Goal: Transaction & Acquisition: Purchase product/service

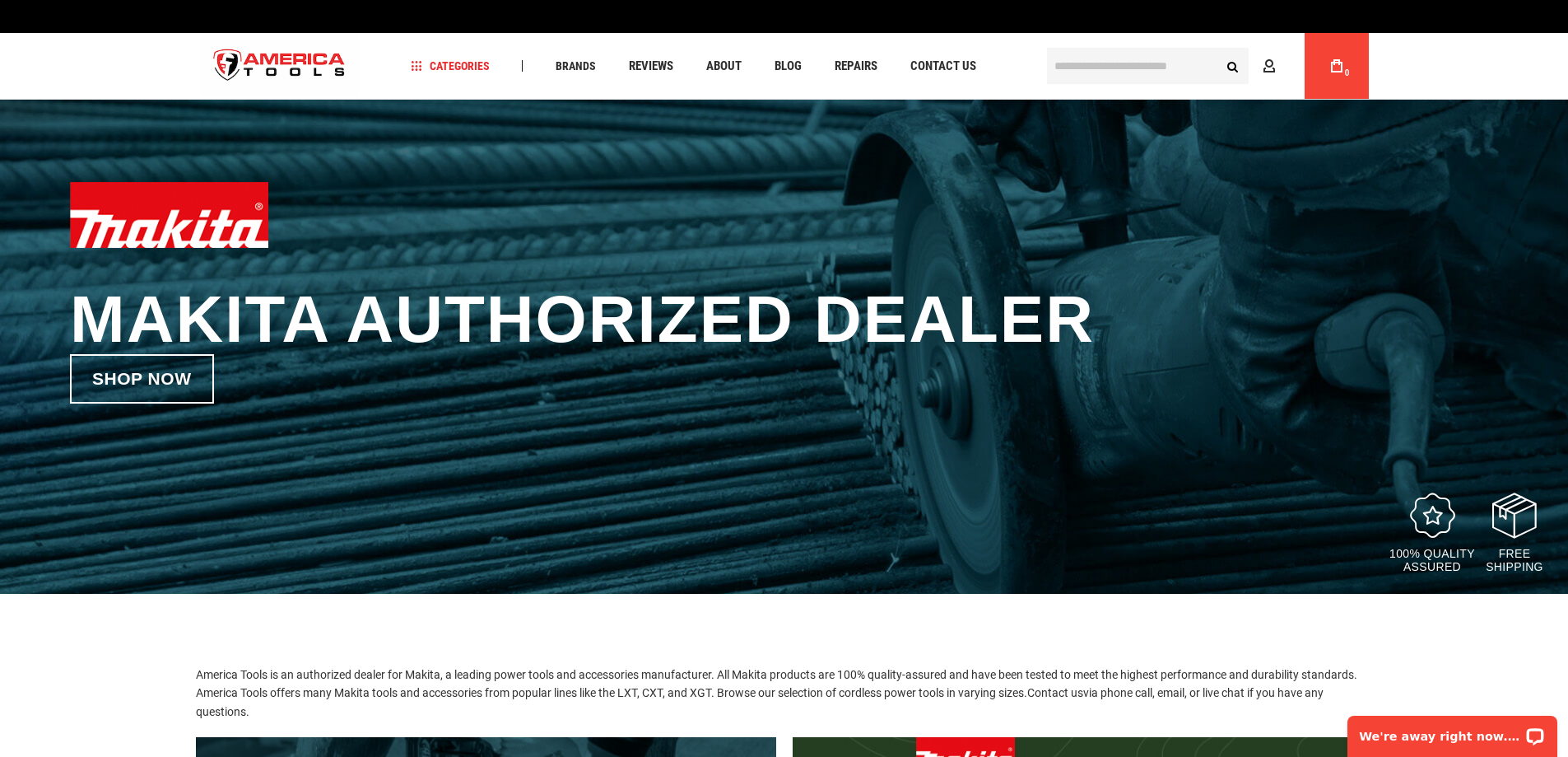
click at [1075, 57] on input "text" at bounding box center [1148, 66] width 201 height 36
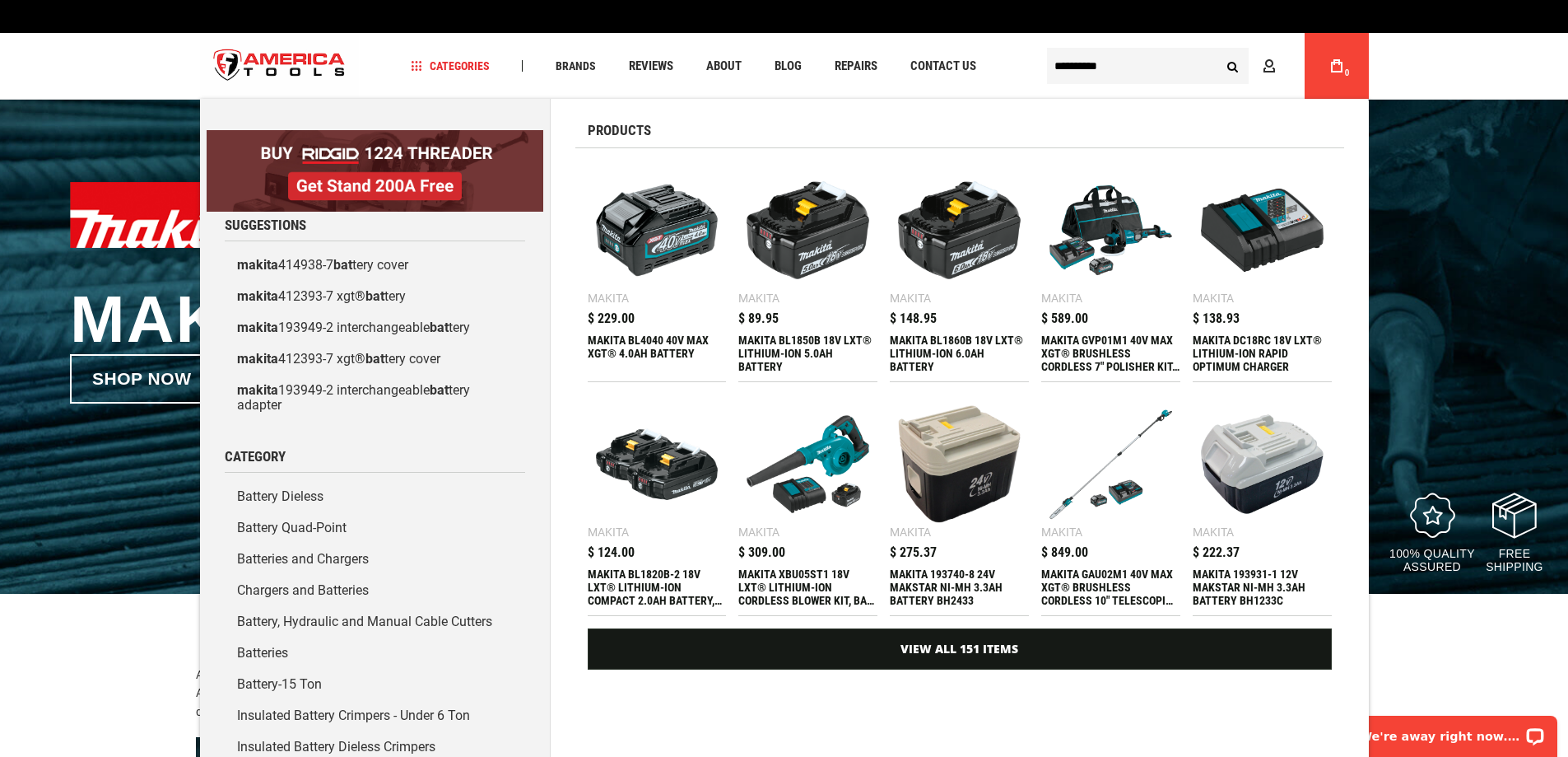
type input "**********"
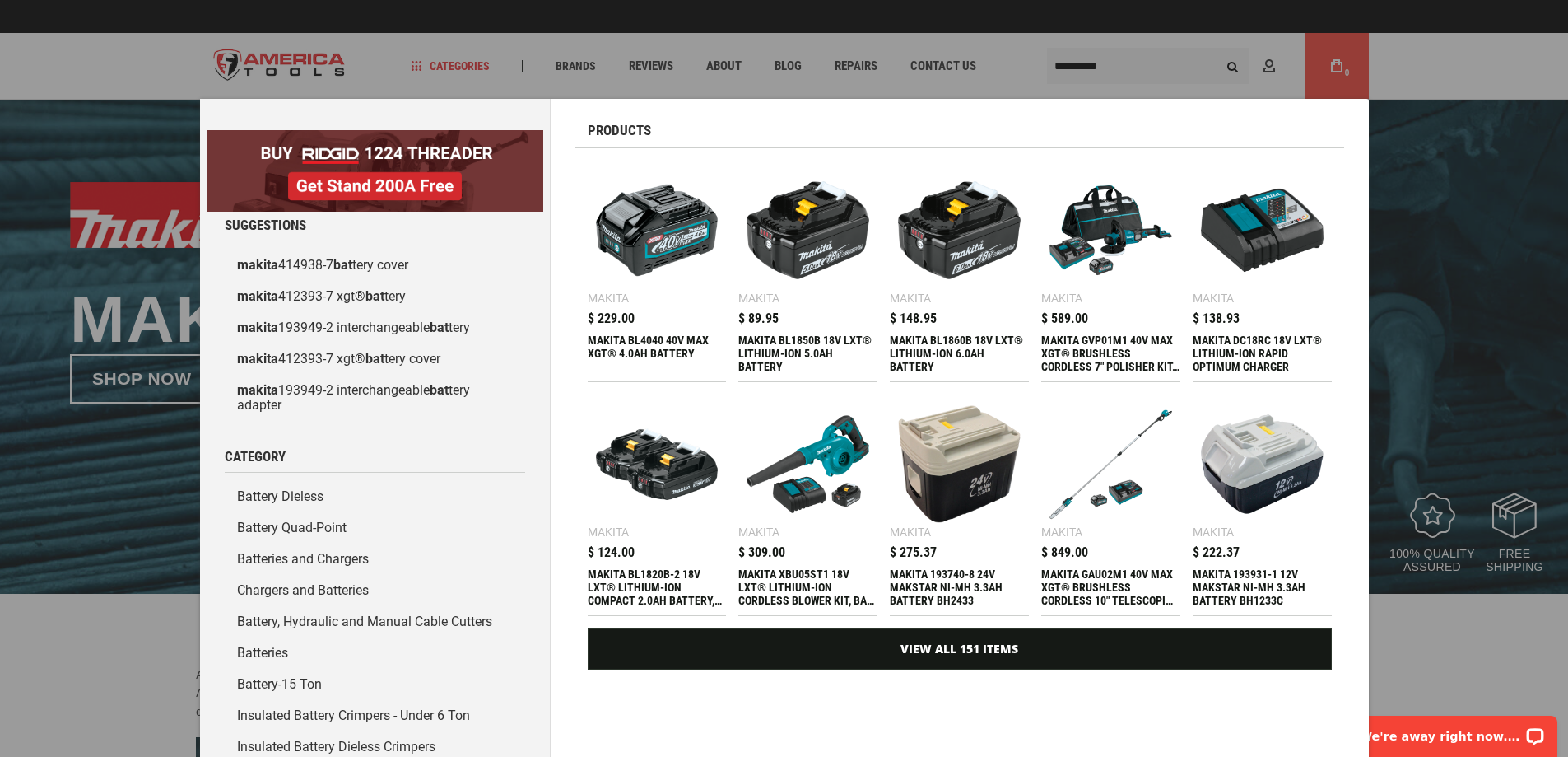
click at [639, 583] on div "MAKITA BL1820B-2 18V LXT® LITHIUM-ION COMPACT 2.0AH BATTERY, 2/PK" at bounding box center [658, 587] width 139 height 39
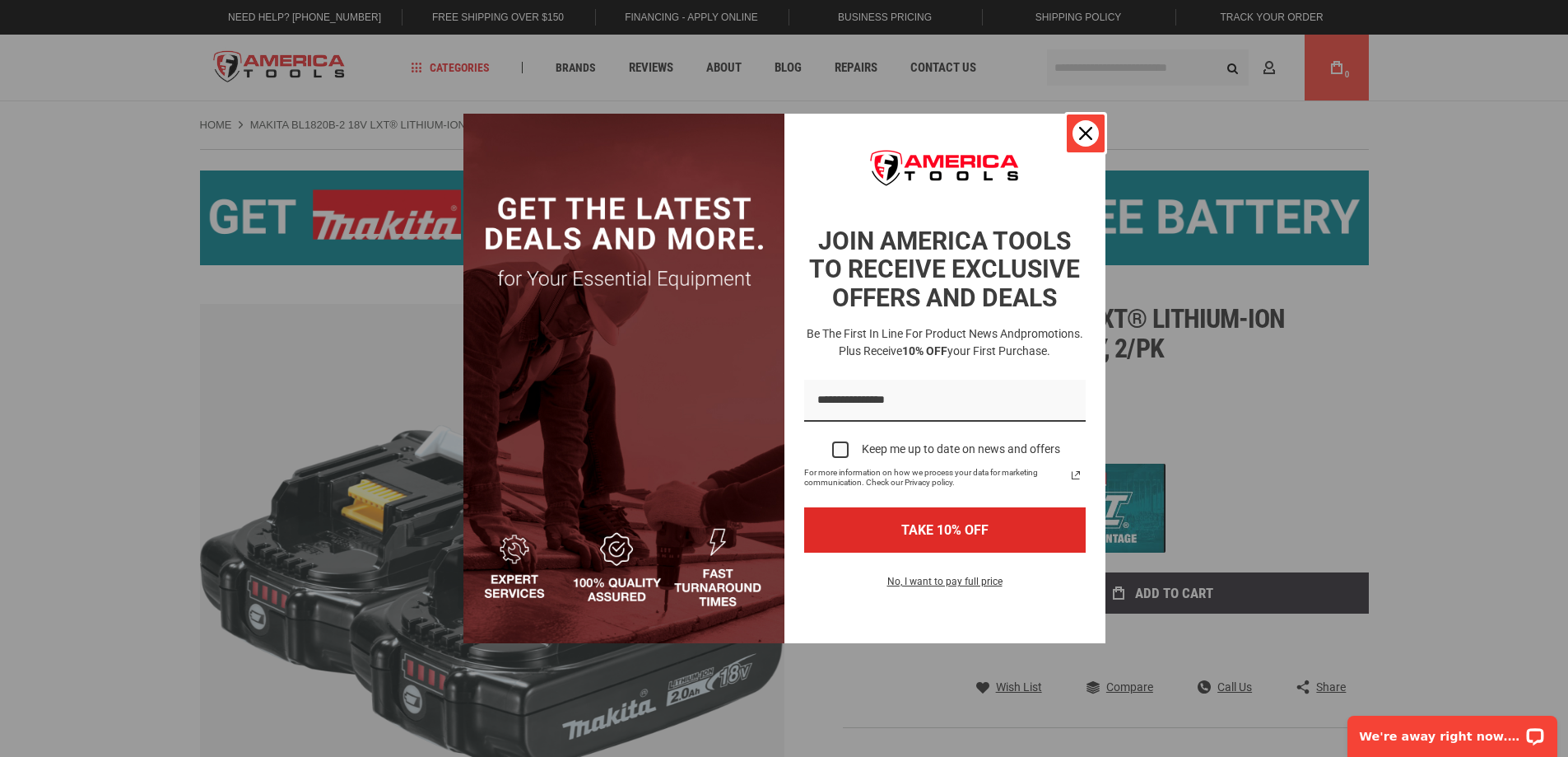
click at [1094, 132] on div "Close" at bounding box center [1086, 133] width 27 height 27
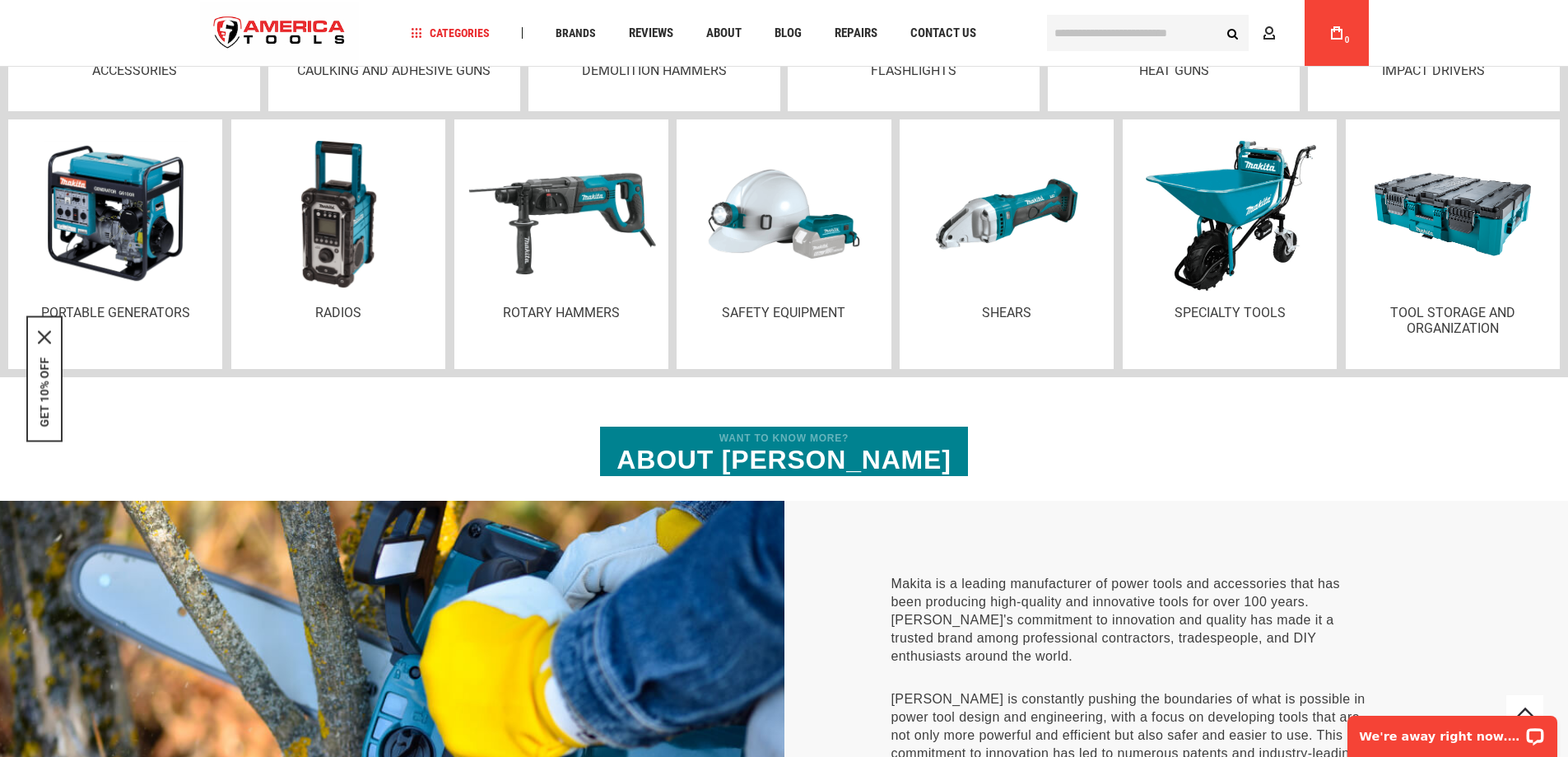
scroll to position [2964, 0]
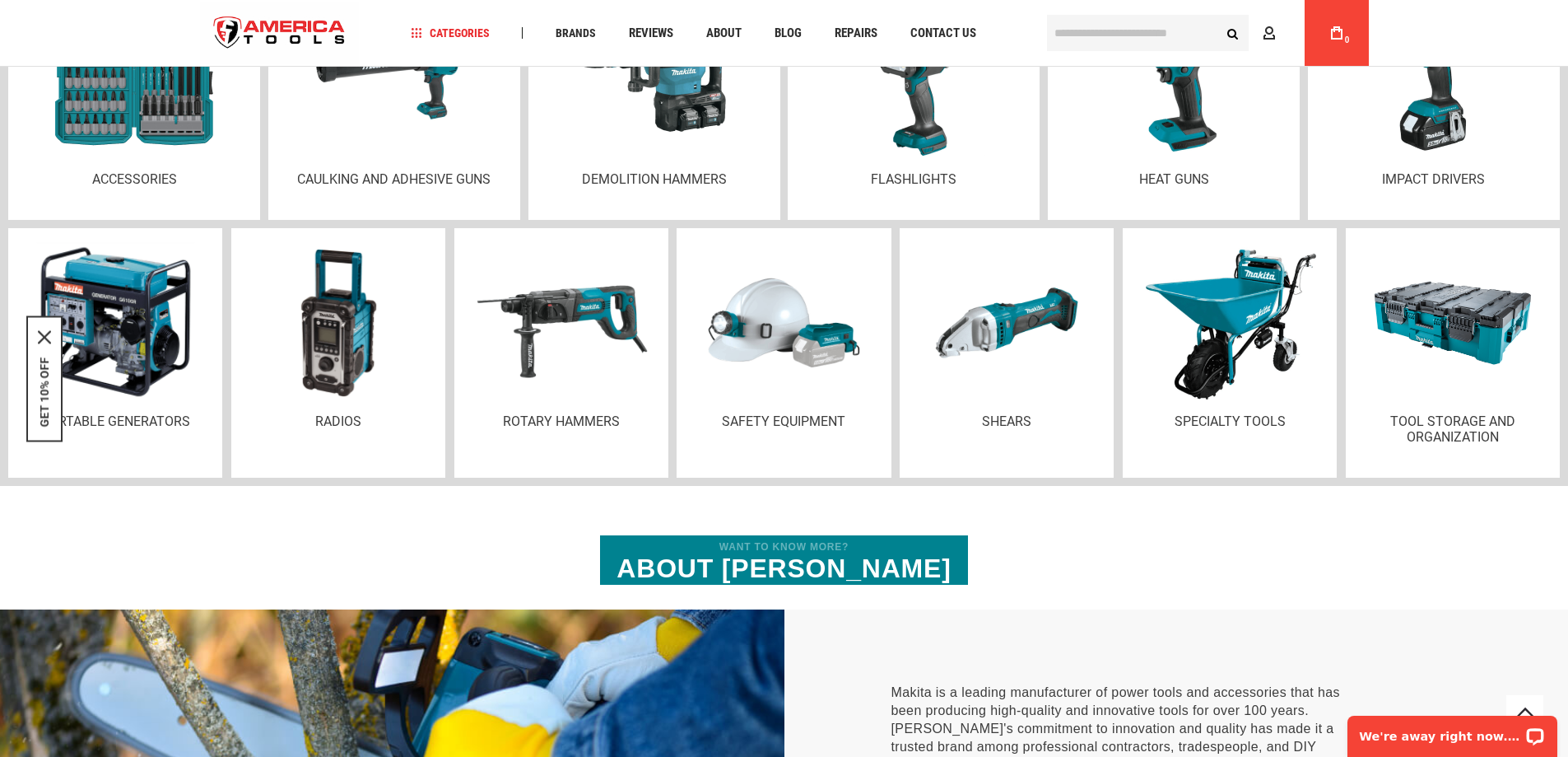
click at [154, 413] on p "Portable Generators" at bounding box center [115, 421] width 181 height 16
